Goal: Find specific page/section: Find specific page/section

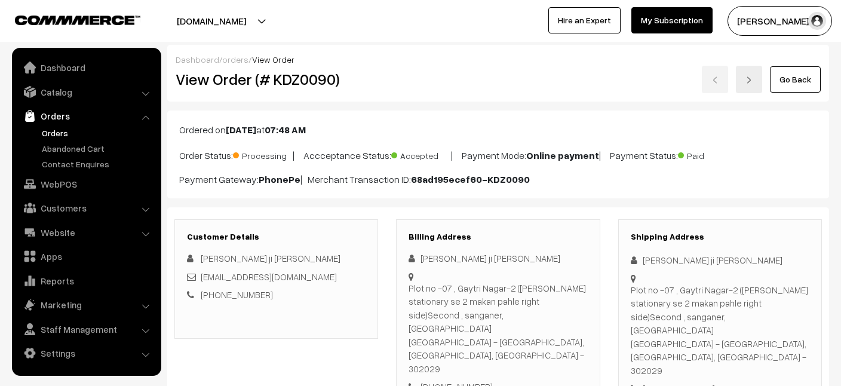
click at [59, 201] on link "Customers" at bounding box center [86, 208] width 142 height 22
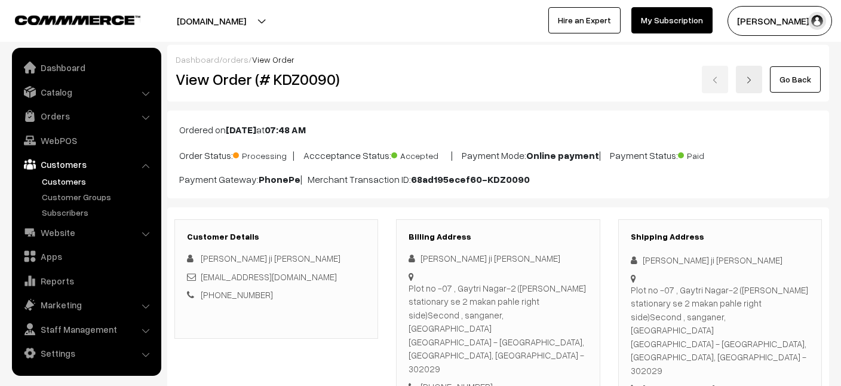
click at [68, 179] on link "Customers" at bounding box center [98, 181] width 118 height 13
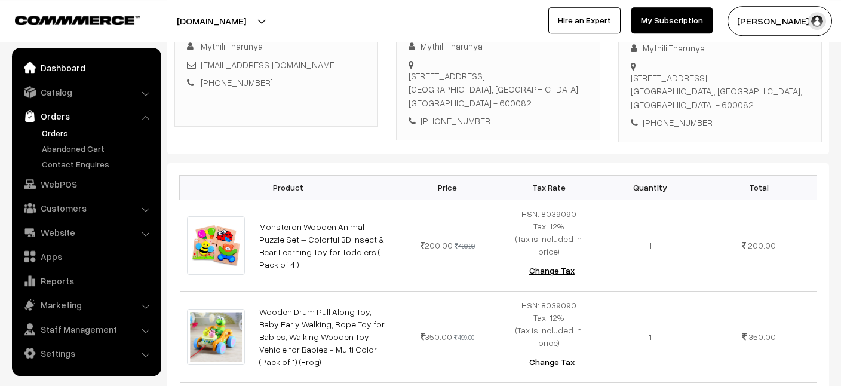
scroll to position [213, 0]
click at [63, 66] on link "Dashboard" at bounding box center [86, 68] width 142 height 22
